Goal: Task Accomplishment & Management: Complete application form

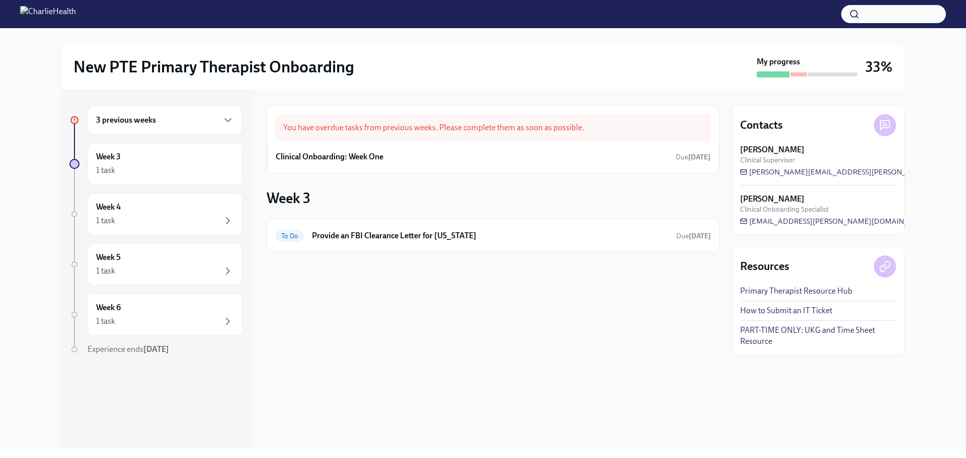
click at [152, 119] on h6 "3 previous weeks" at bounding box center [126, 120] width 60 height 11
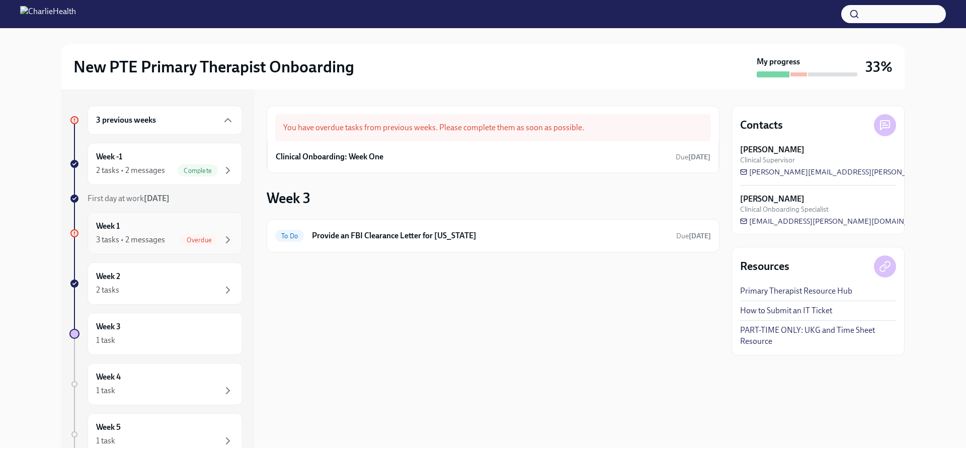
click at [169, 237] on div "3 tasks • 2 messages Overdue" at bounding box center [165, 240] width 138 height 12
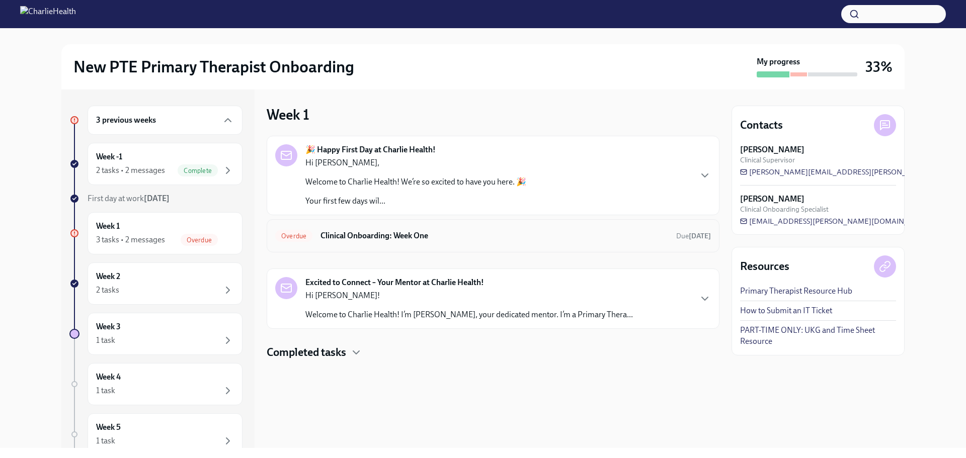
click at [443, 246] on div "Overdue Clinical Onboarding: Week One Due [DATE]" at bounding box center [493, 235] width 453 height 33
click at [432, 232] on h6 "Clinical Onboarding: Week One" at bounding box center [493, 235] width 347 height 11
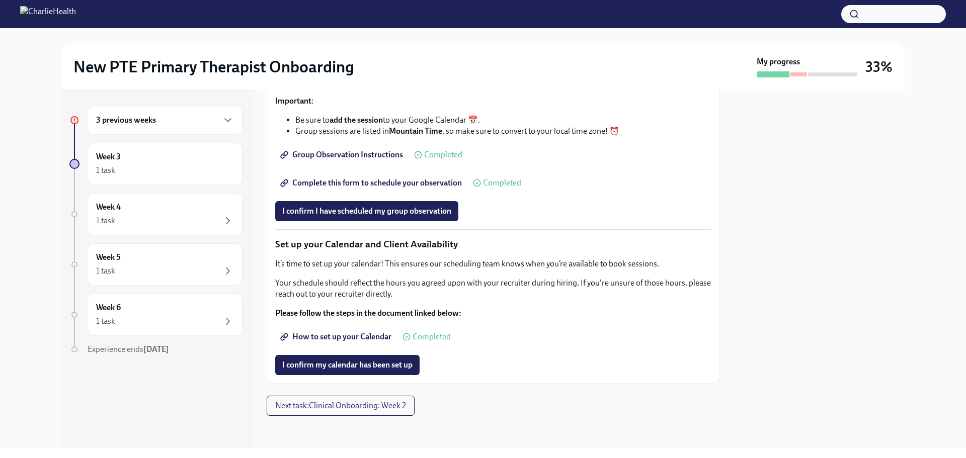
scroll to position [1384, 0]
click at [353, 361] on span "I confirm my calendar has been set up" at bounding box center [347, 365] width 130 height 10
click at [184, 153] on div "Week 3 1 task" at bounding box center [165, 163] width 138 height 25
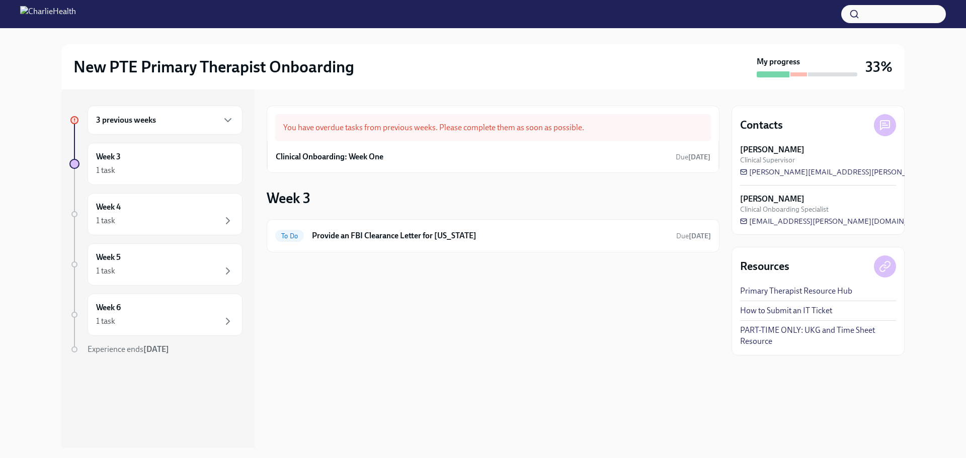
click at [180, 127] on div "3 previous weeks" at bounding box center [164, 120] width 155 height 29
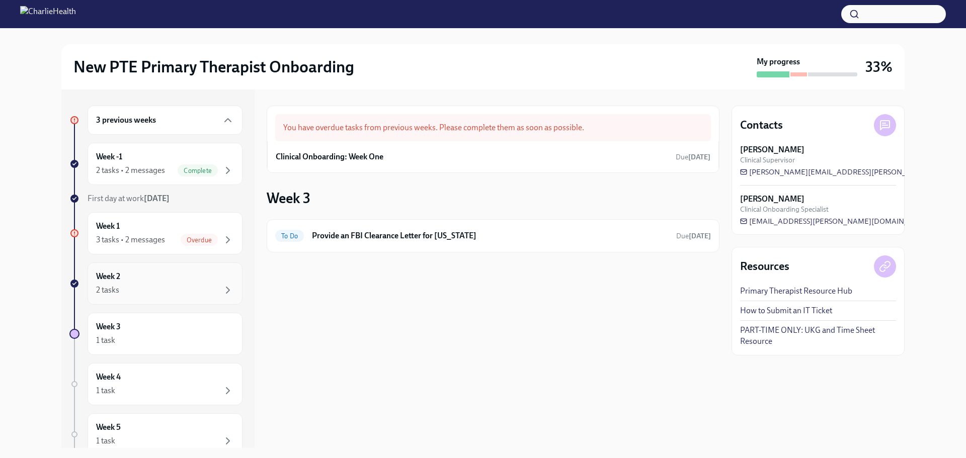
click at [167, 285] on div "2 tasks" at bounding box center [165, 290] width 138 height 12
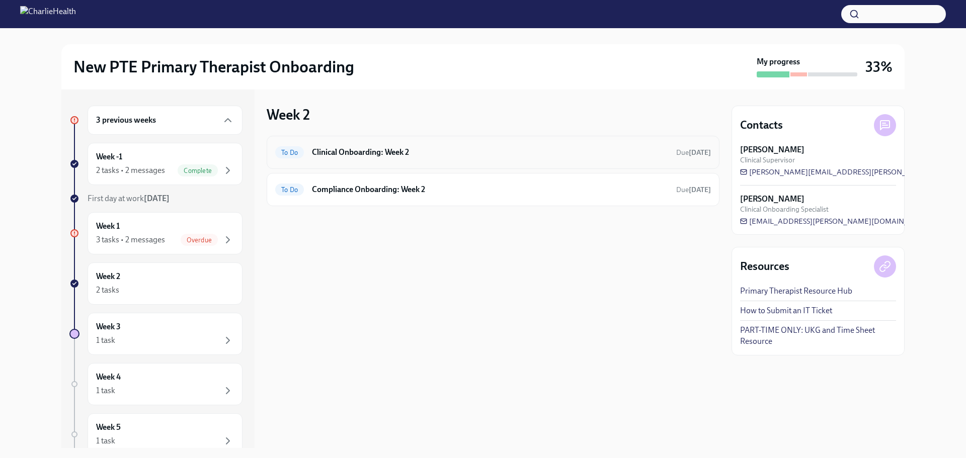
click at [432, 159] on div "To Do Clinical Onboarding: Week 2 Due [DATE]" at bounding box center [492, 152] width 435 height 16
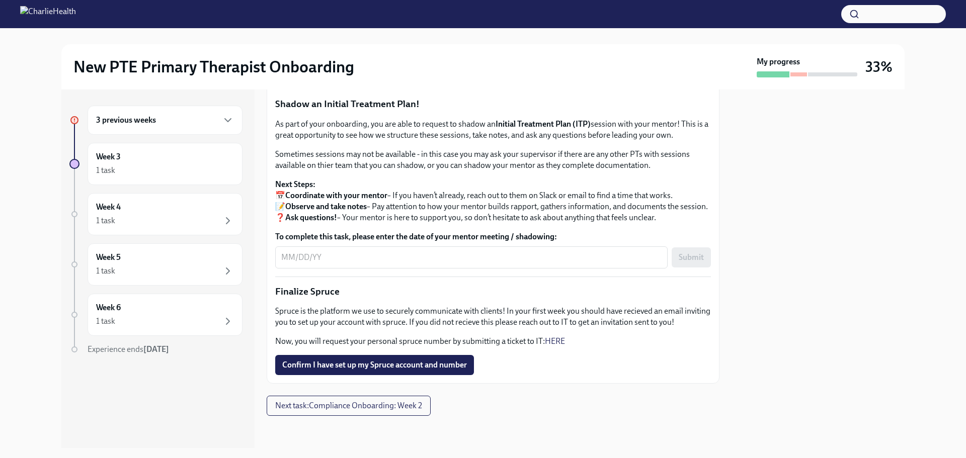
scroll to position [1035, 0]
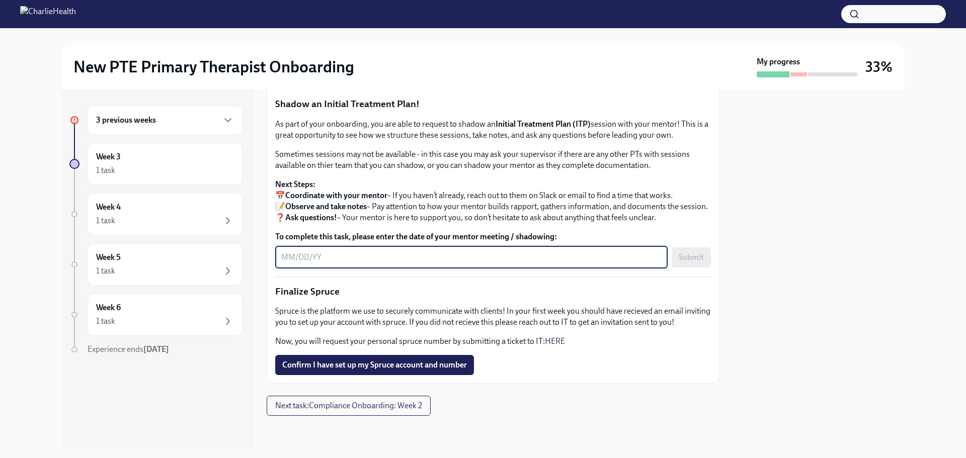
click at [294, 264] on textarea "To complete this task, please enter the date of your mentor meeting / shadowing:" at bounding box center [471, 257] width 380 height 12
type textarea "[DATE]"
click at [846, 332] on div at bounding box center [817, 269] width 173 height 359
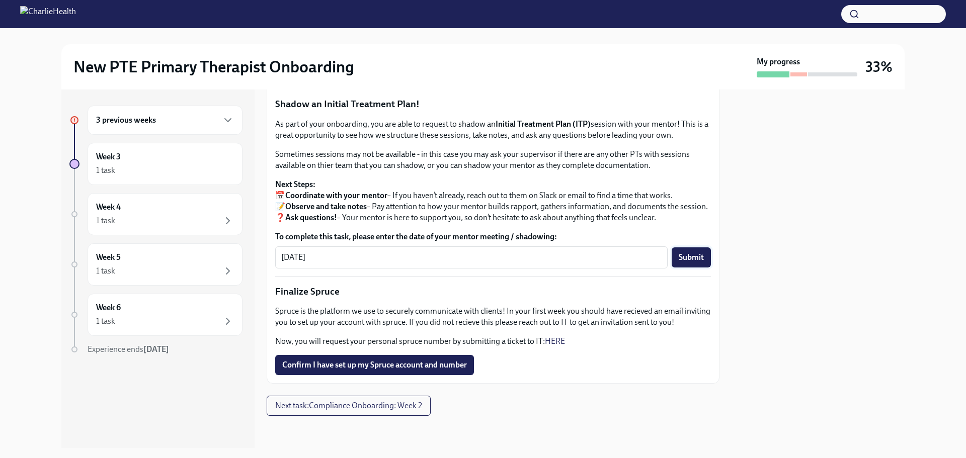
click at [682, 262] on span "Submit" at bounding box center [690, 257] width 25 height 10
click at [400, 362] on span "Confirm I have set up my Spruce account and number" at bounding box center [374, 365] width 185 height 10
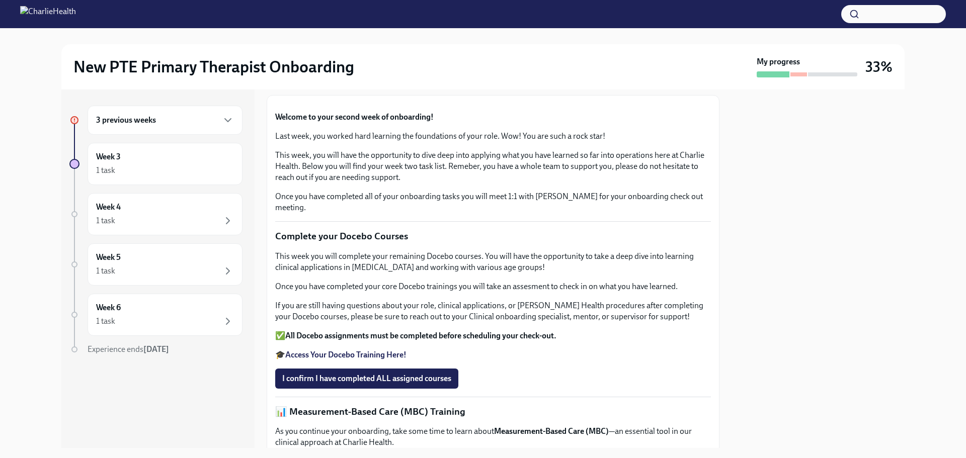
scroll to position [0, 0]
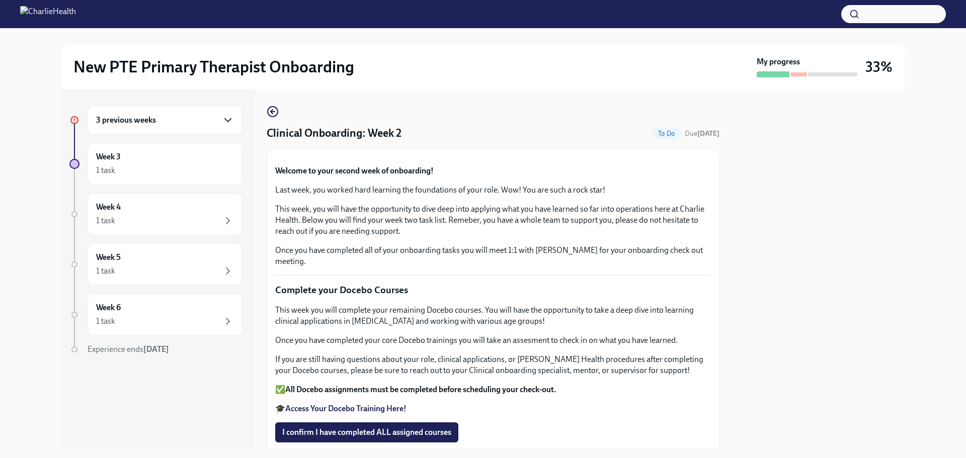
click at [231, 118] on icon "button" at bounding box center [228, 120] width 12 height 12
